Goal: Task Accomplishment & Management: Manage account settings

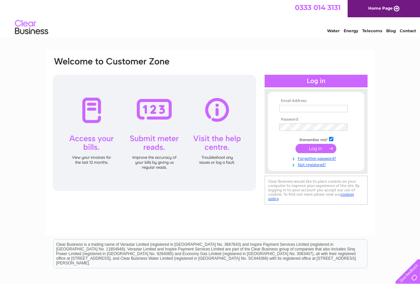
type input "[EMAIL_ADDRESS][DOMAIN_NAME]"
click at [317, 147] on input "submit" at bounding box center [315, 148] width 41 height 9
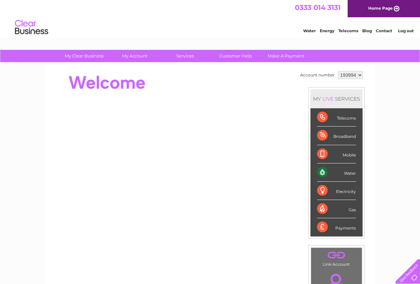
click at [357, 75] on select "193994" at bounding box center [350, 75] width 25 height 8
click at [404, 34] on li "Log out" at bounding box center [406, 31] width 20 height 8
click at [402, 33] on link "Log out" at bounding box center [406, 30] width 16 height 5
